Goal: Task Accomplishment & Management: Manage account settings

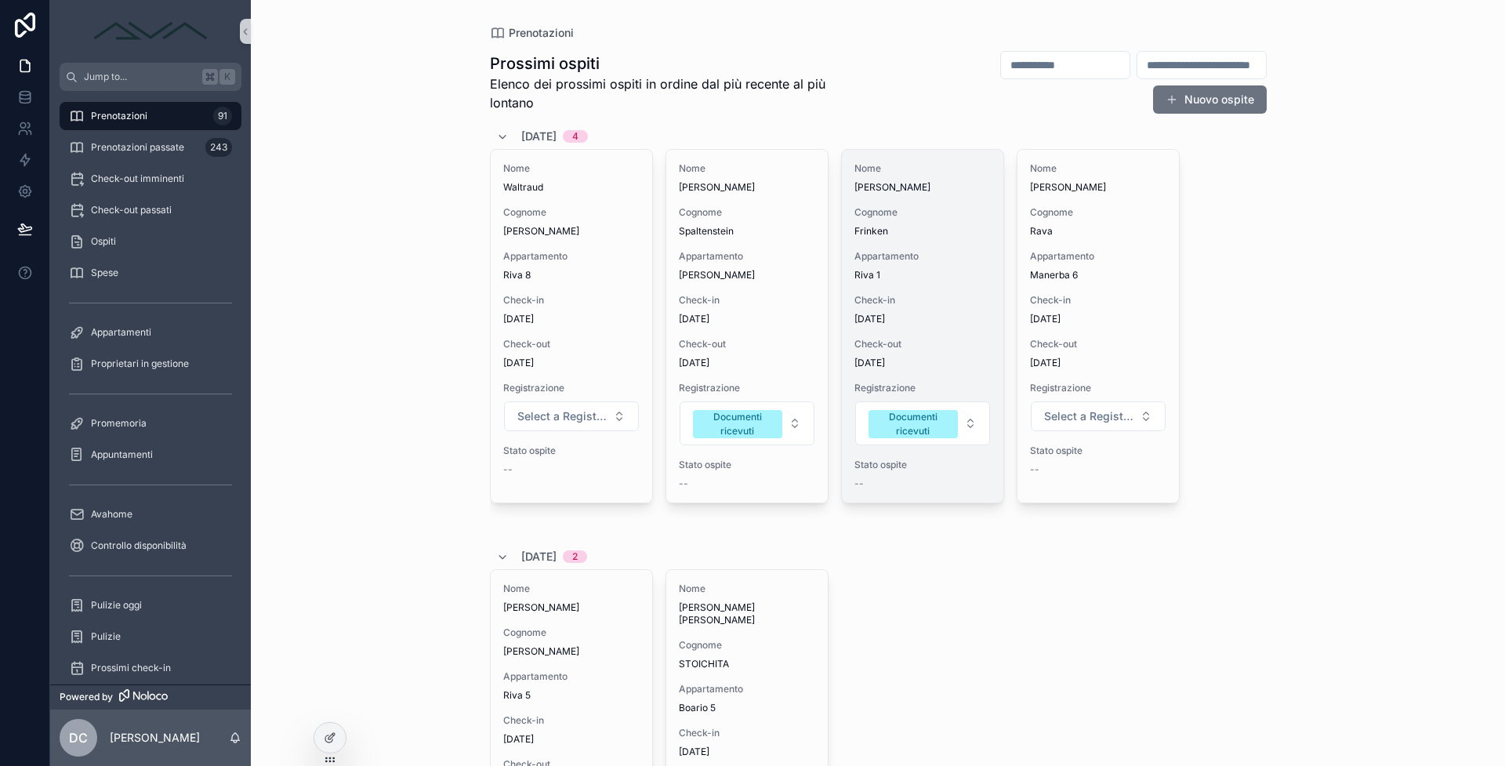
click at [894, 307] on div "Check-in 8/9/2025" at bounding box center [922, 309] width 136 height 31
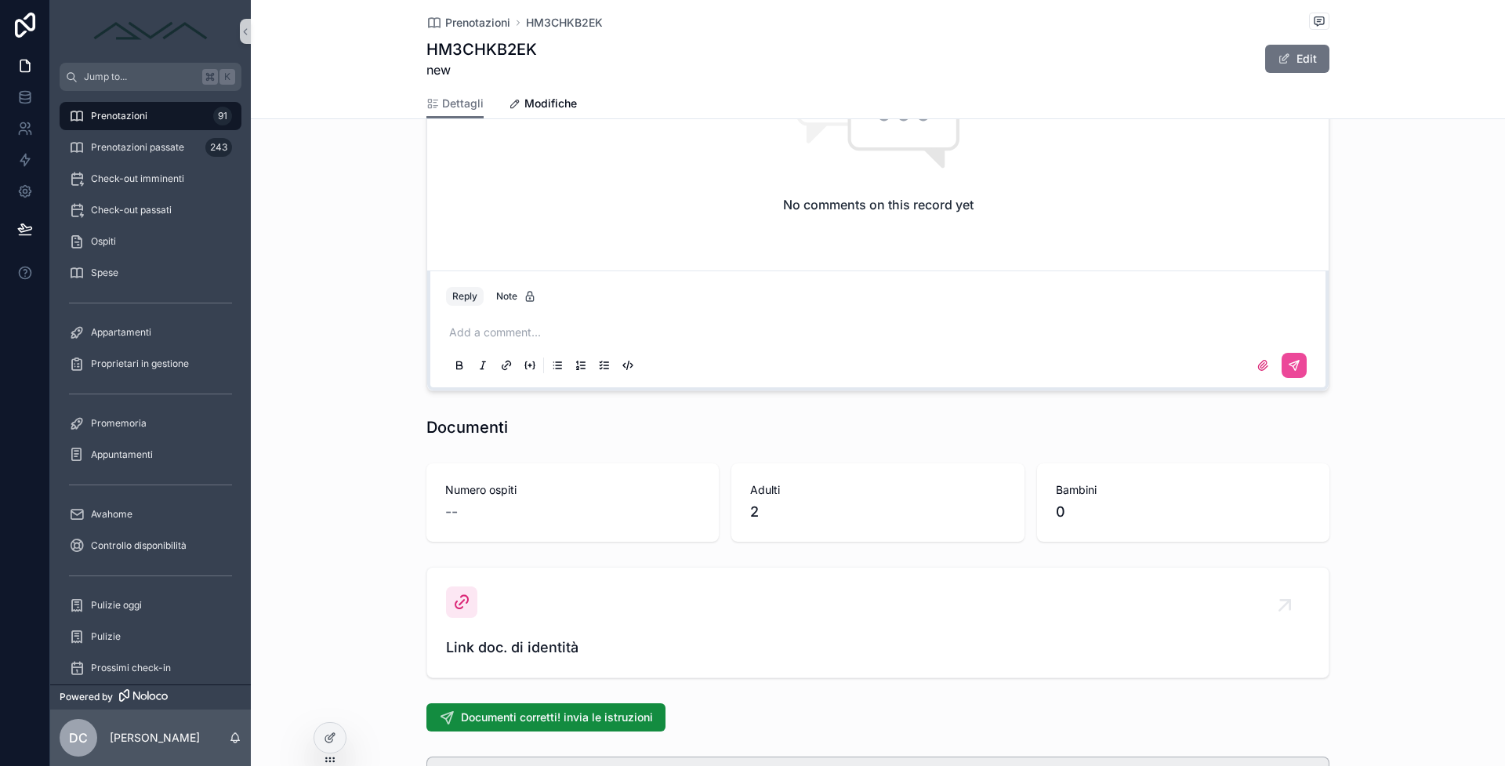
scroll to position [1406, 0]
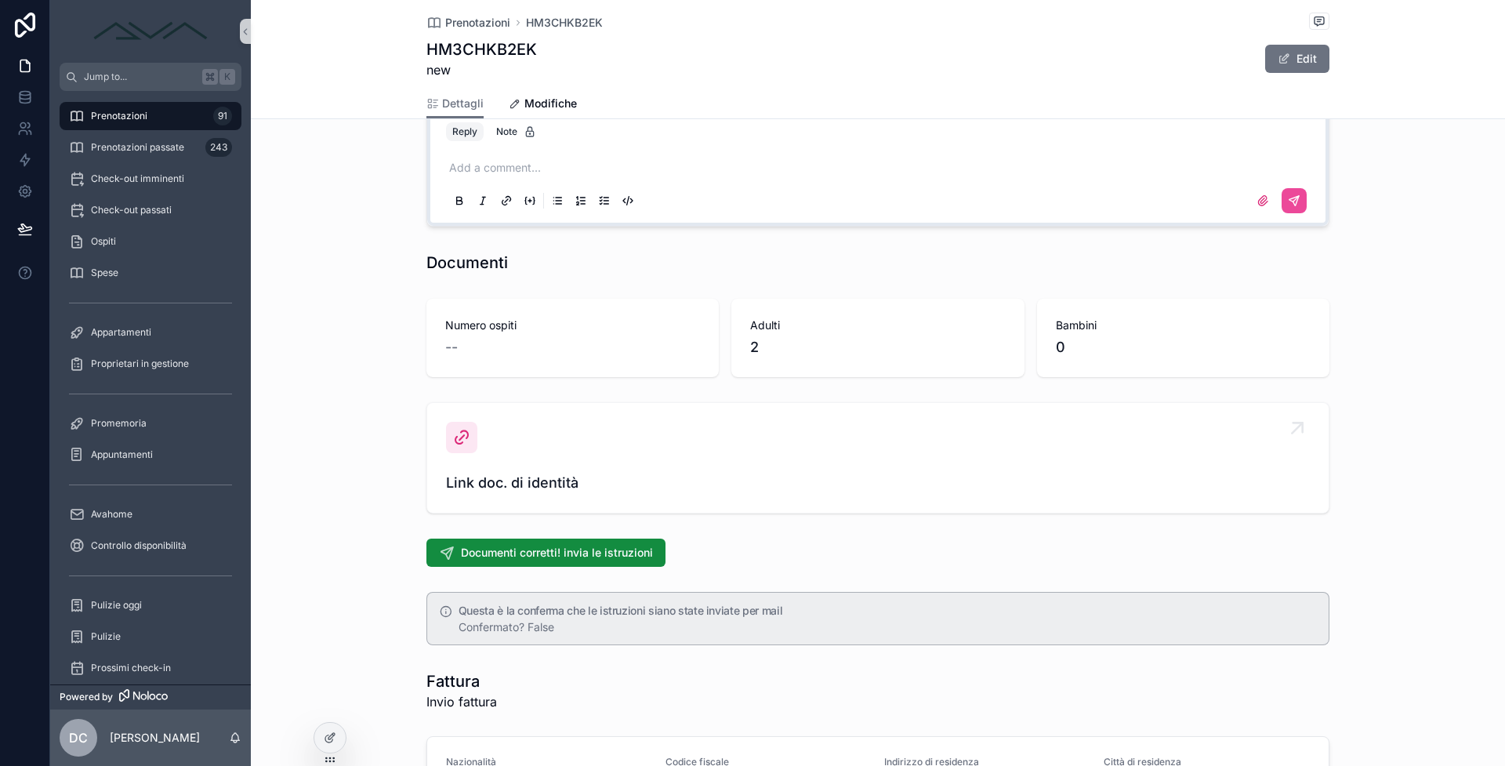
click at [459, 459] on div "Link doc. di identità" at bounding box center [878, 458] width 864 height 72
click at [492, 498] on link "Link doc. di identità" at bounding box center [877, 458] width 901 height 110
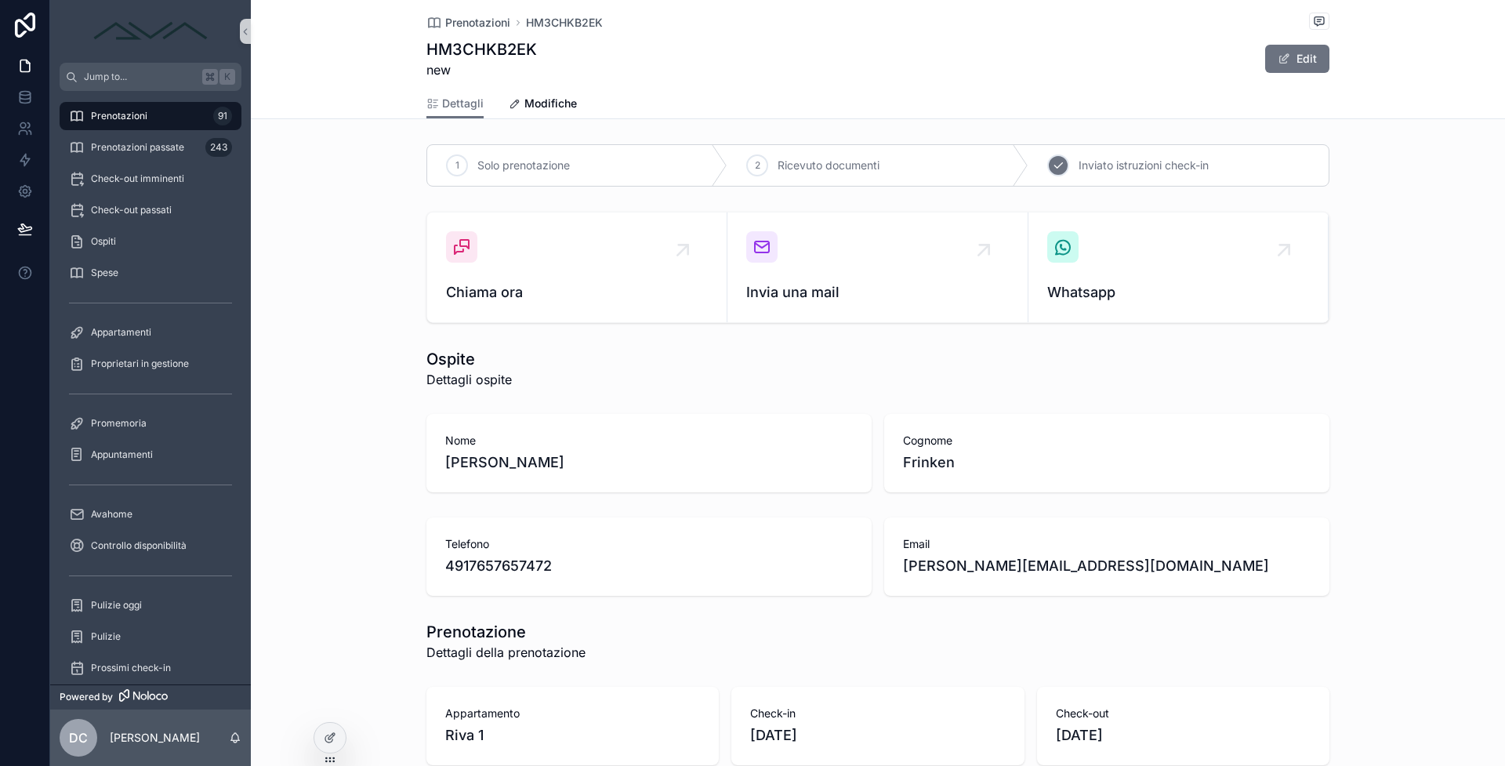
click at [1040, 161] on div "3 Inviato istruzioni check-in" at bounding box center [1178, 165] width 300 height 41
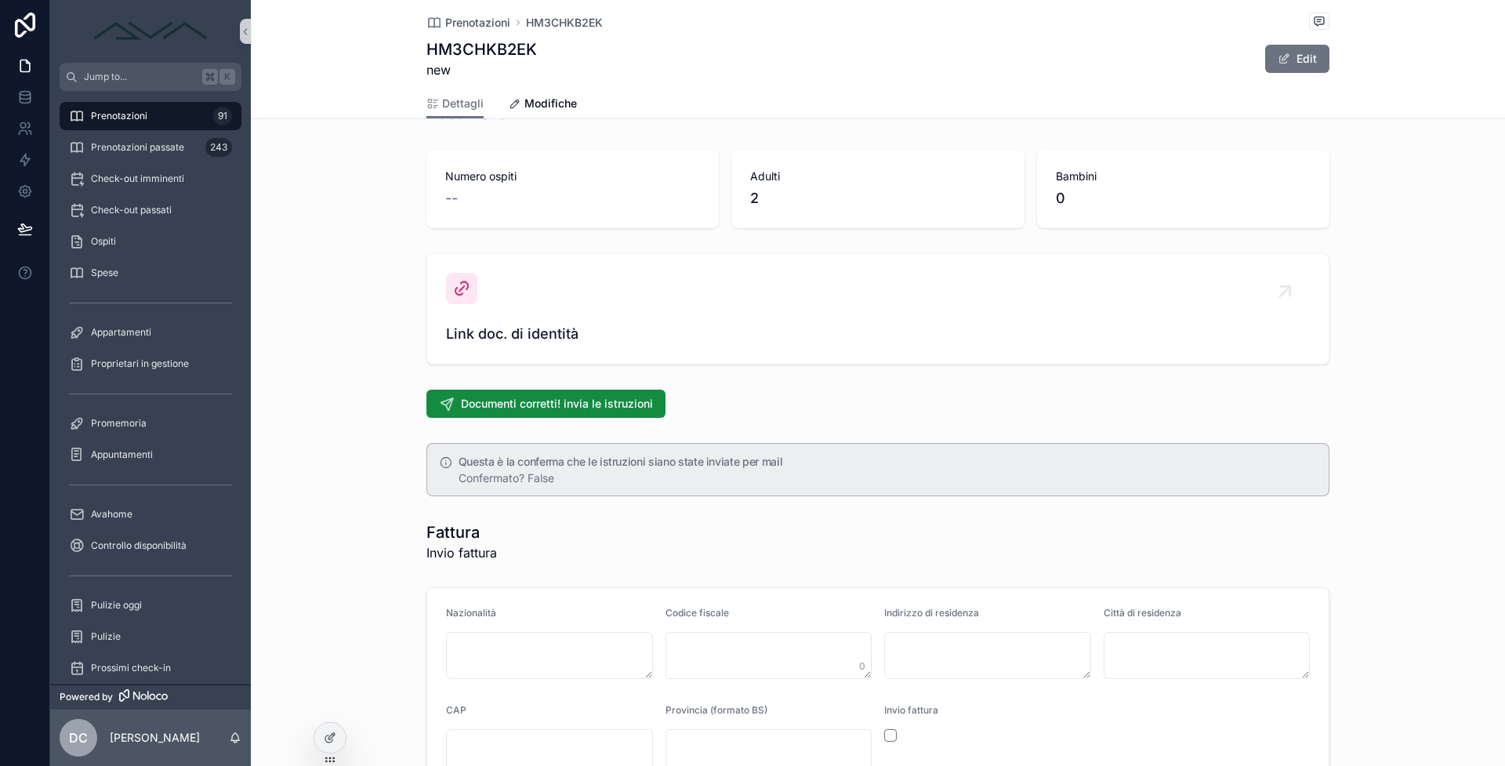
scroll to position [1692, 0]
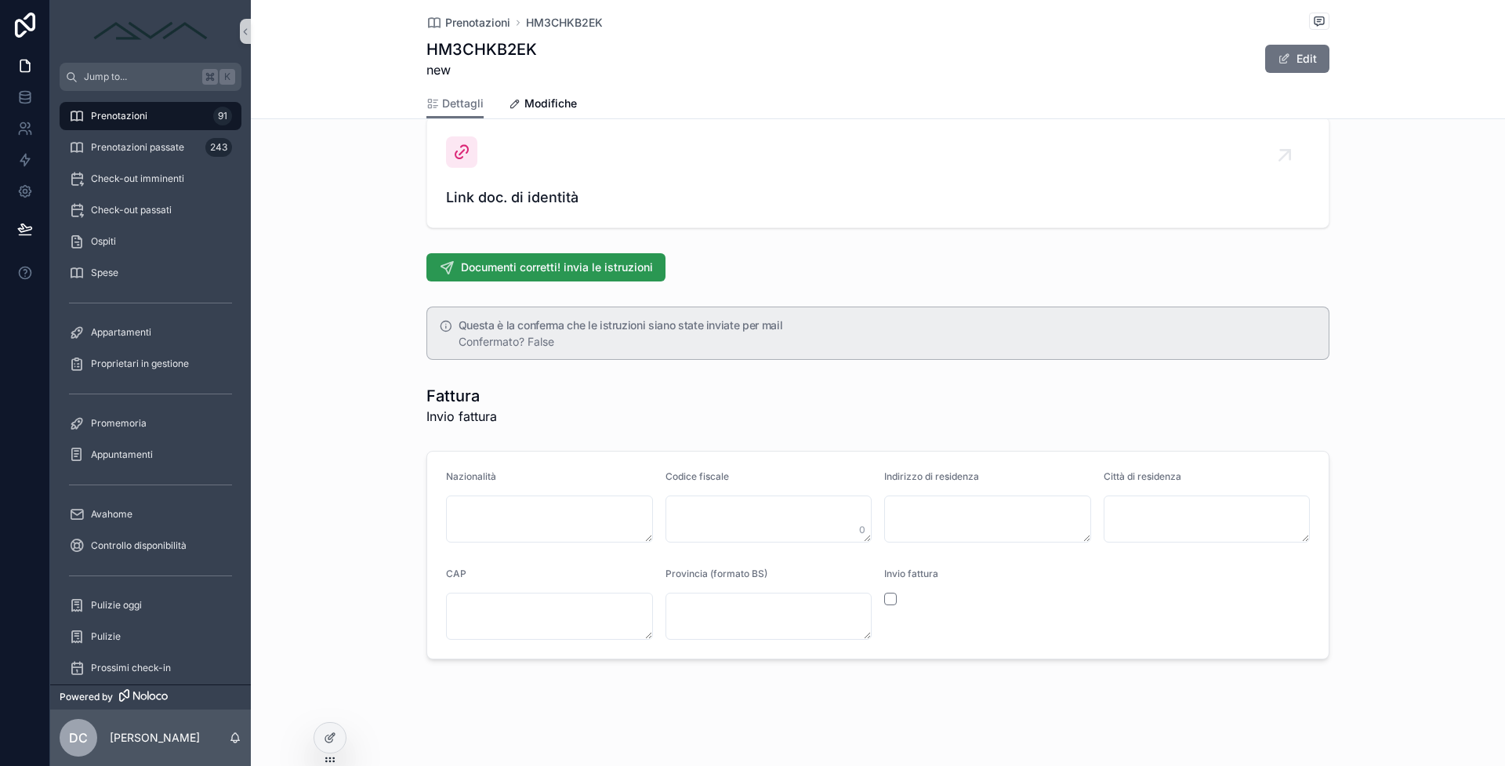
click at [477, 261] on span "Documenti corretti! invia le istruzioni" at bounding box center [557, 267] width 192 height 16
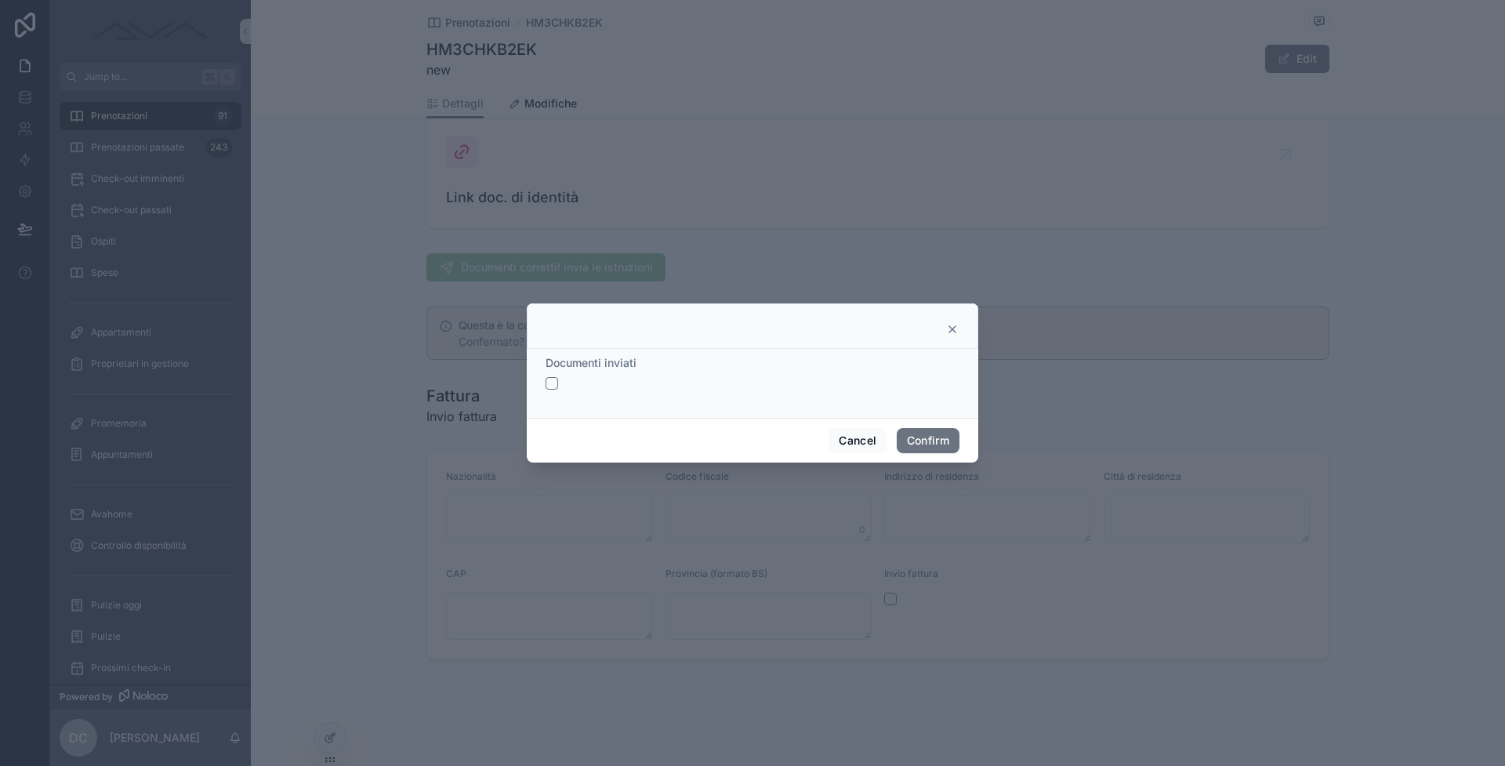
click at [551, 379] on button "button" at bounding box center [552, 383] width 13 height 13
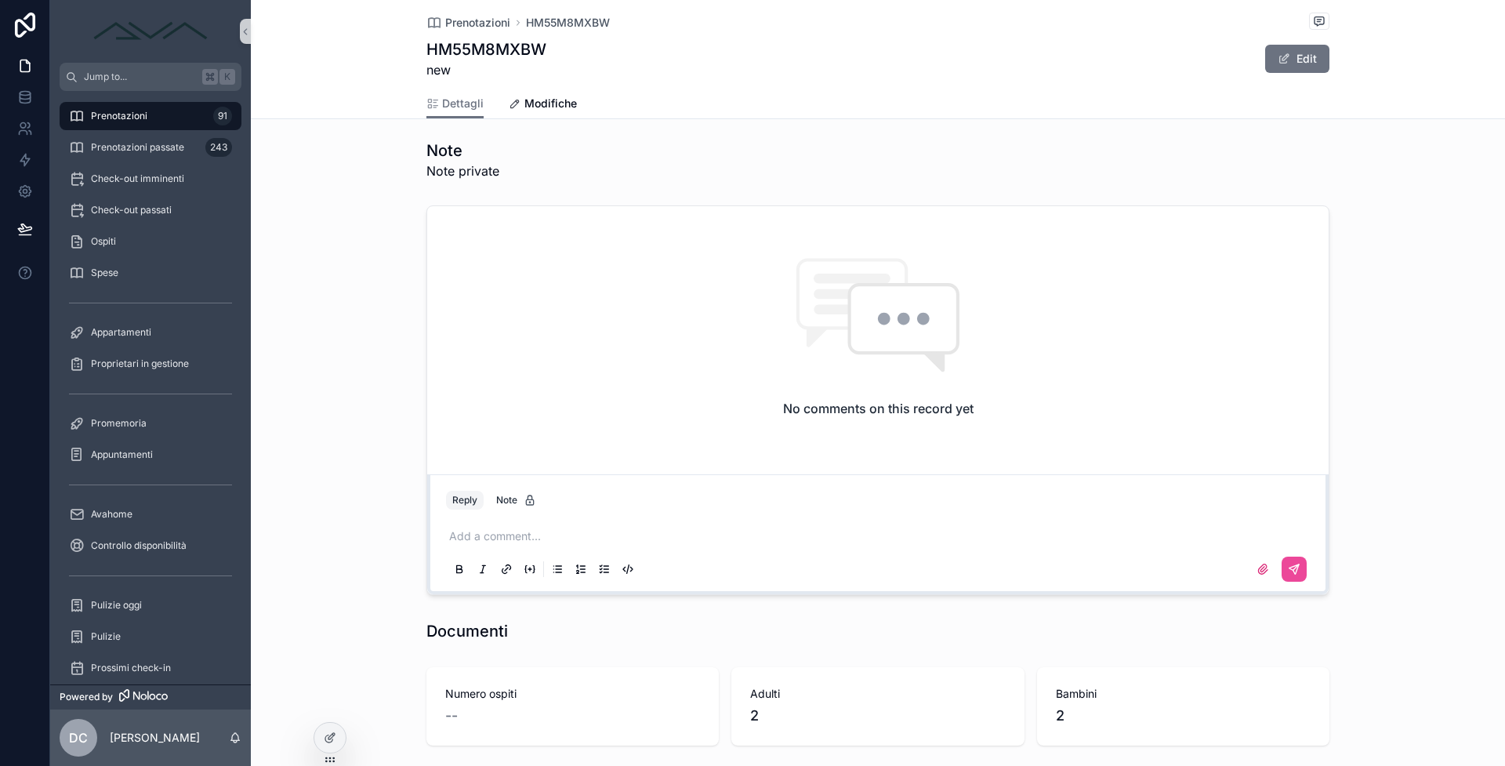
scroll to position [1369, 0]
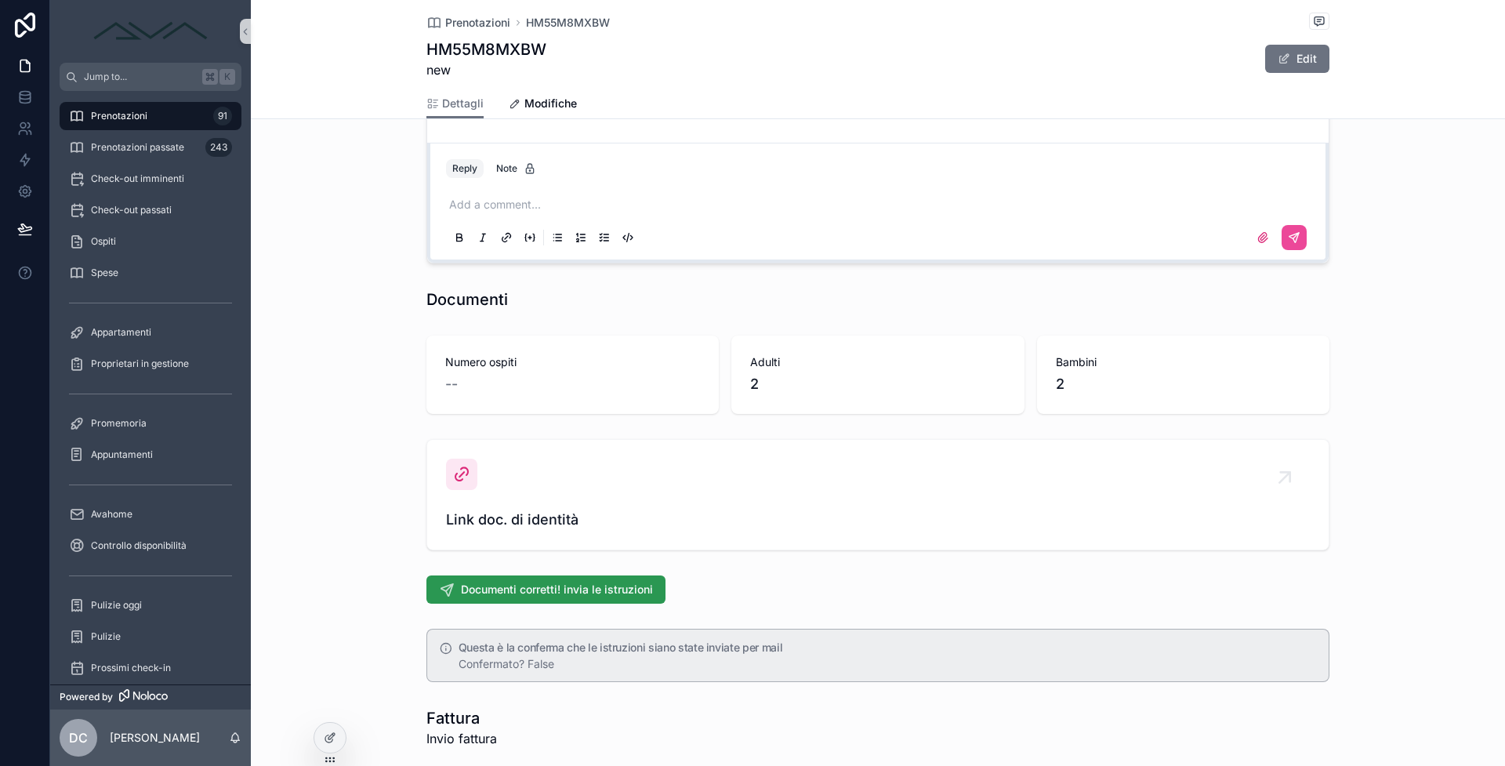
click at [499, 592] on span "Documenti corretti! invia le istruzioni" at bounding box center [557, 590] width 192 height 16
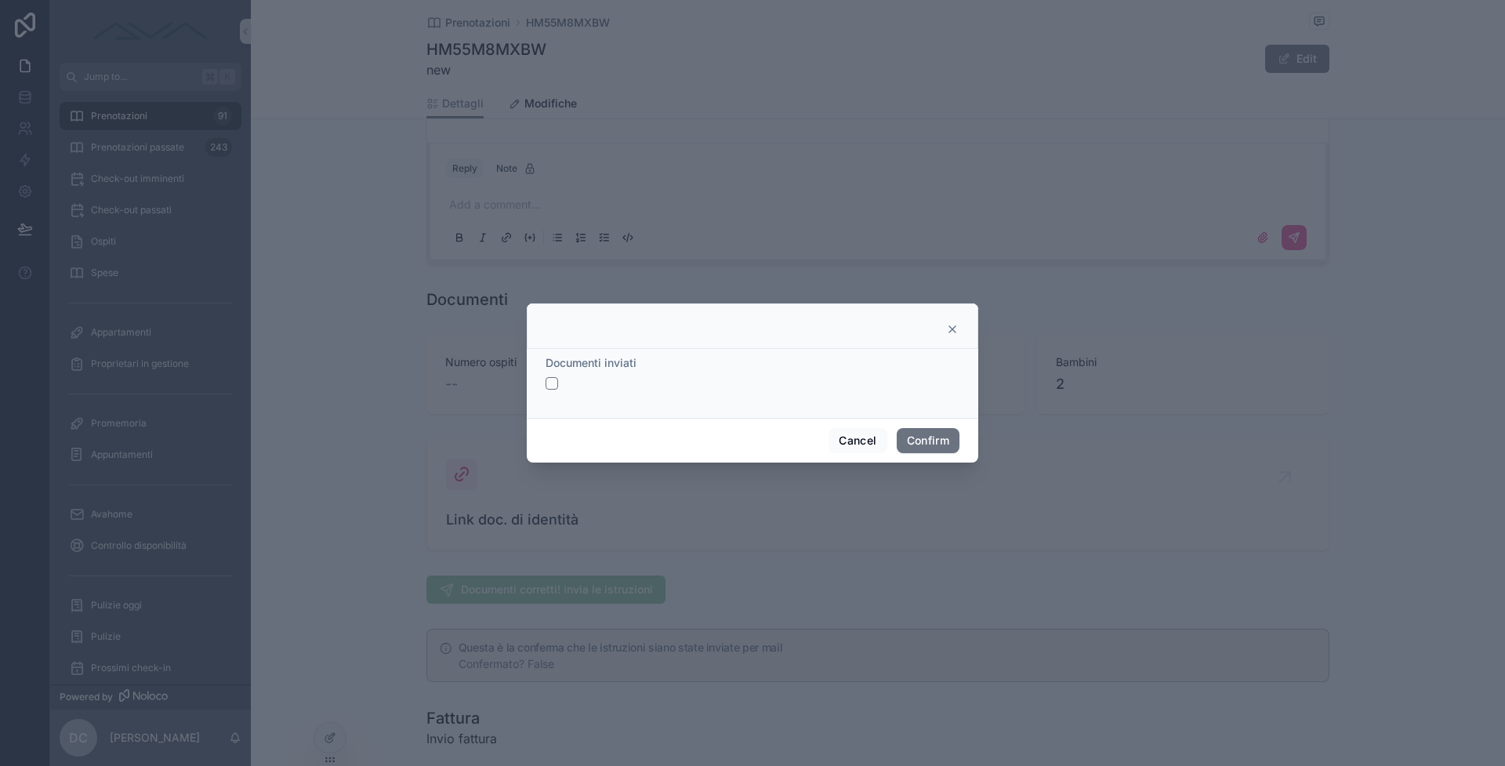
click at [546, 380] on button "button" at bounding box center [552, 383] width 13 height 13
click at [938, 433] on button "Confirm" at bounding box center [928, 440] width 63 height 25
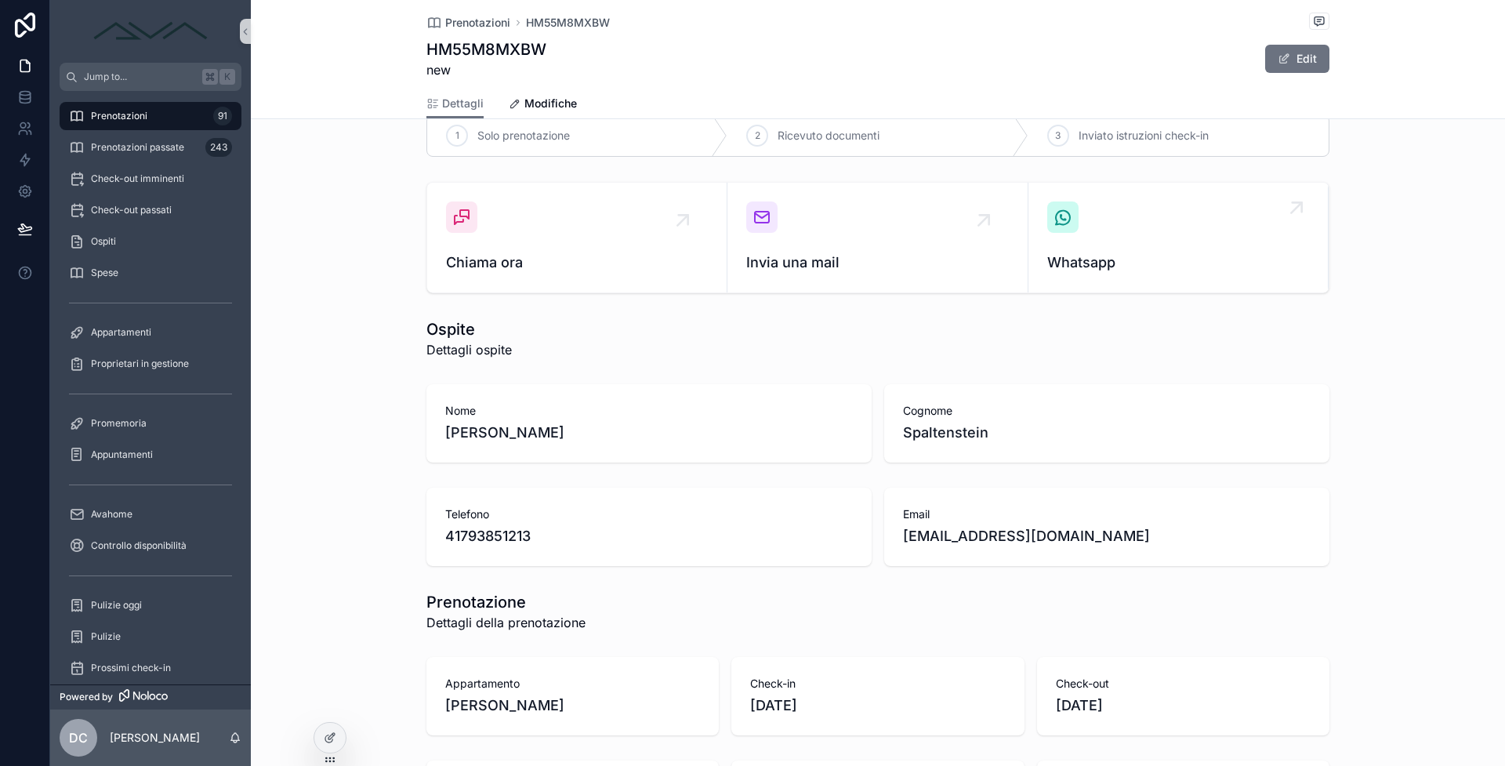
scroll to position [0, 0]
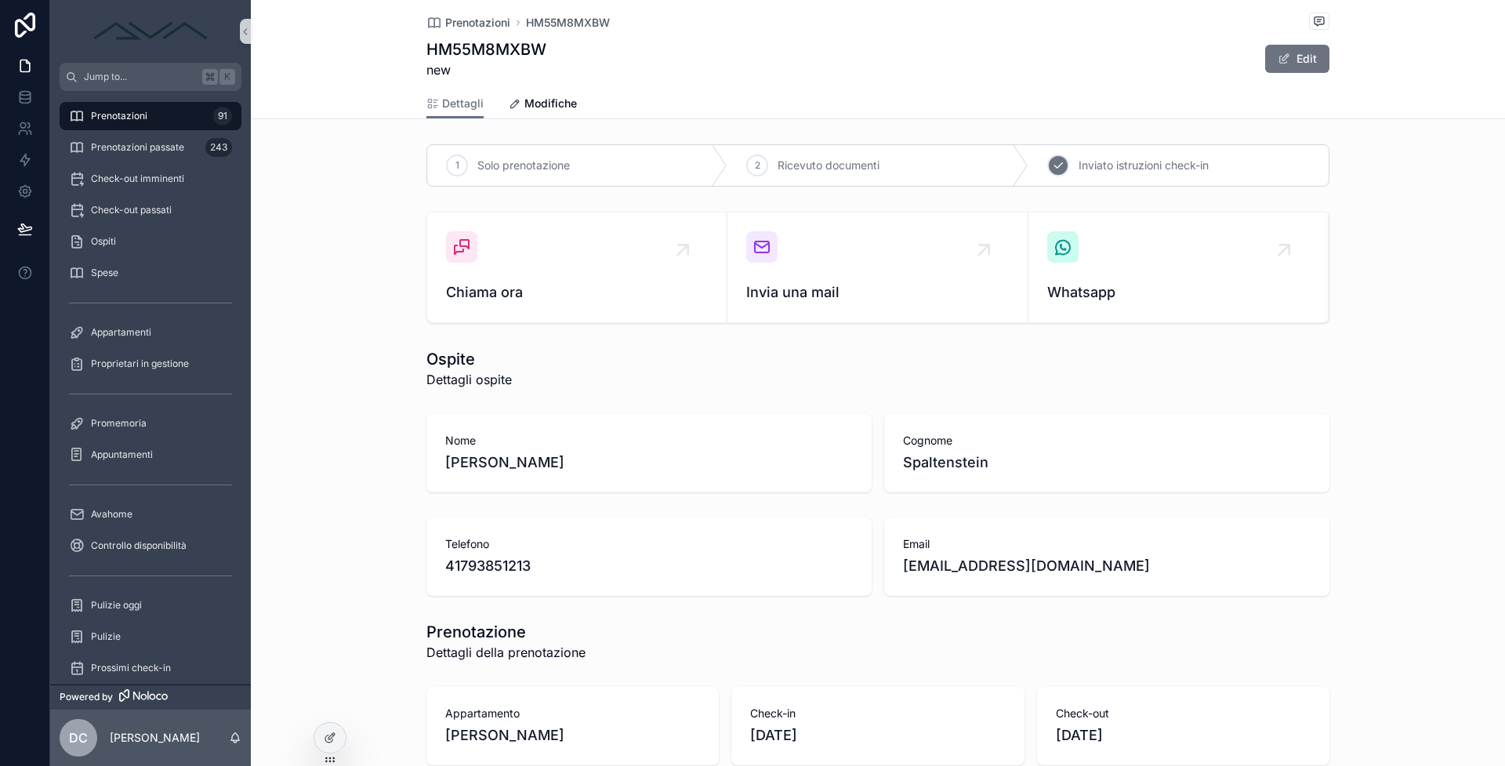
click at [1043, 152] on div "3 Inviato istruzioni check-in" at bounding box center [1178, 165] width 300 height 41
click at [123, 118] on span "Prenotazioni" at bounding box center [119, 116] width 56 height 13
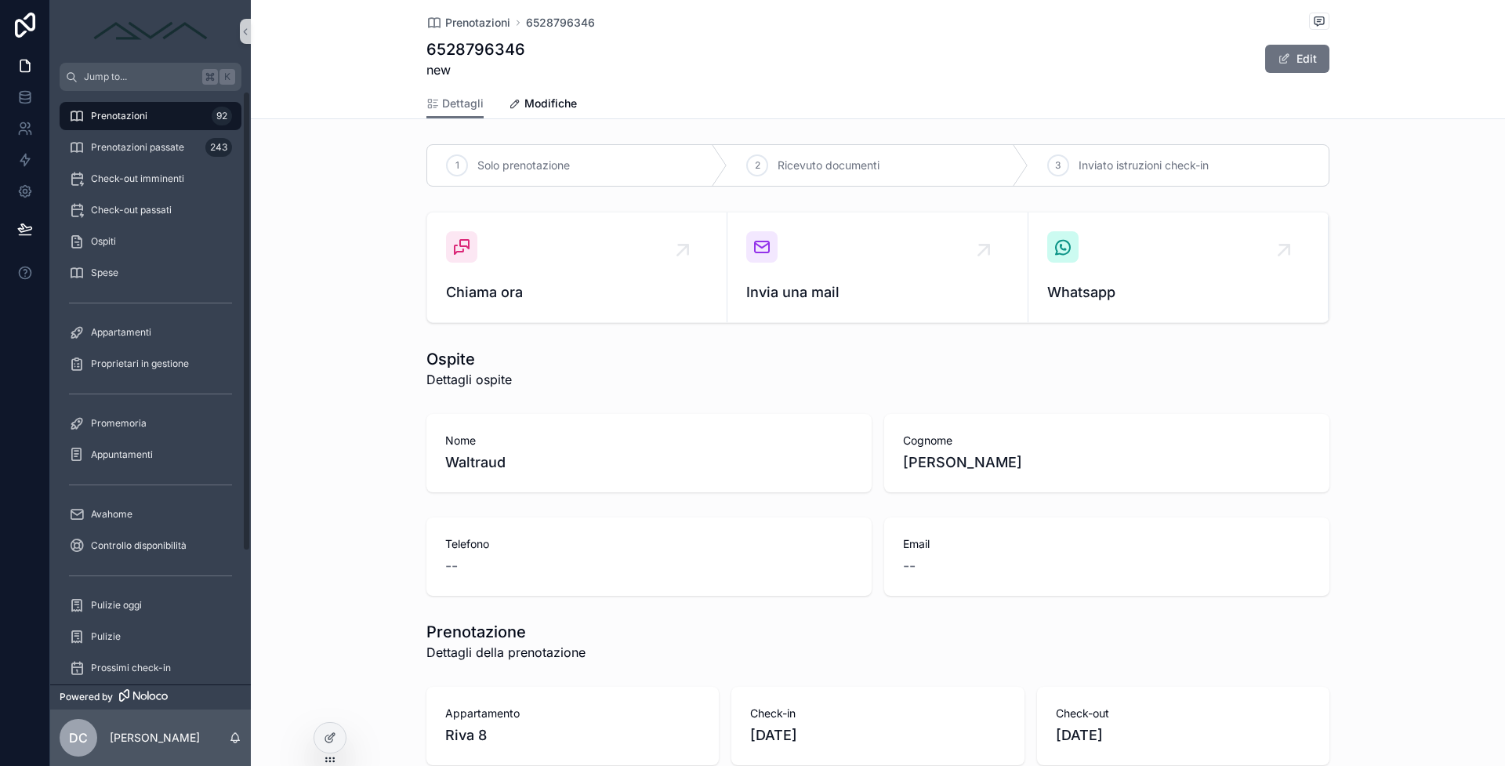
click at [159, 119] on div "Prenotazioni 92" at bounding box center [150, 115] width 163 height 25
